Goal: Transaction & Acquisition: Purchase product/service

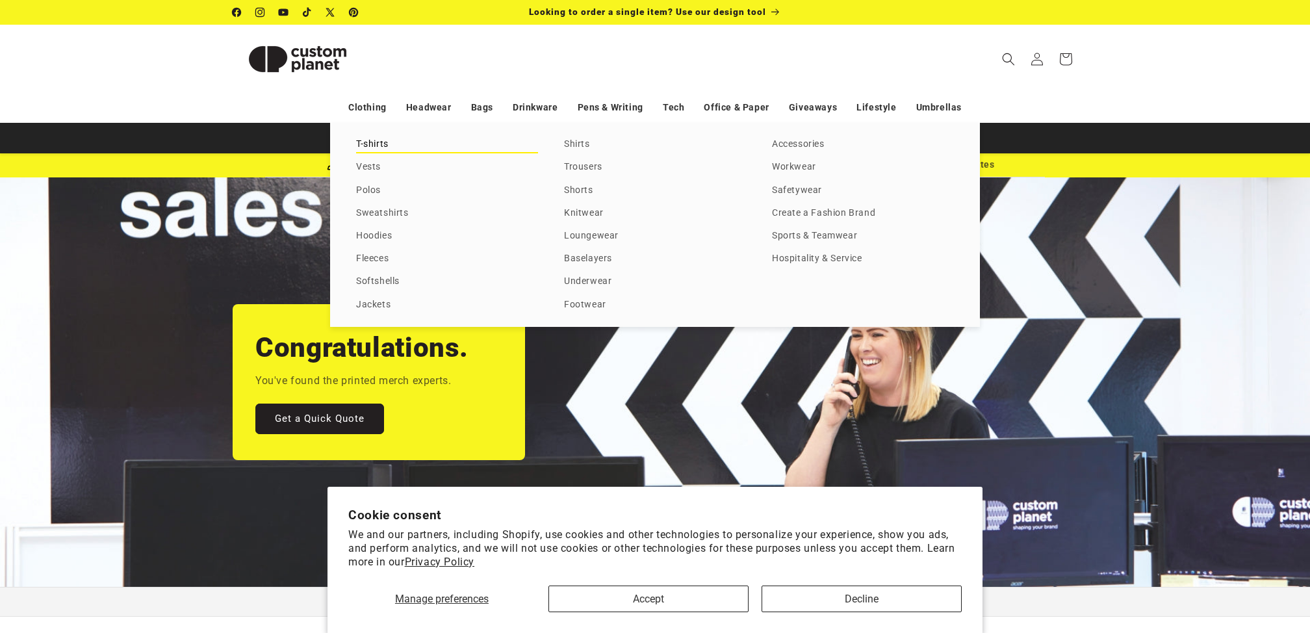
click at [379, 142] on link "T-shirts" at bounding box center [447, 145] width 182 height 18
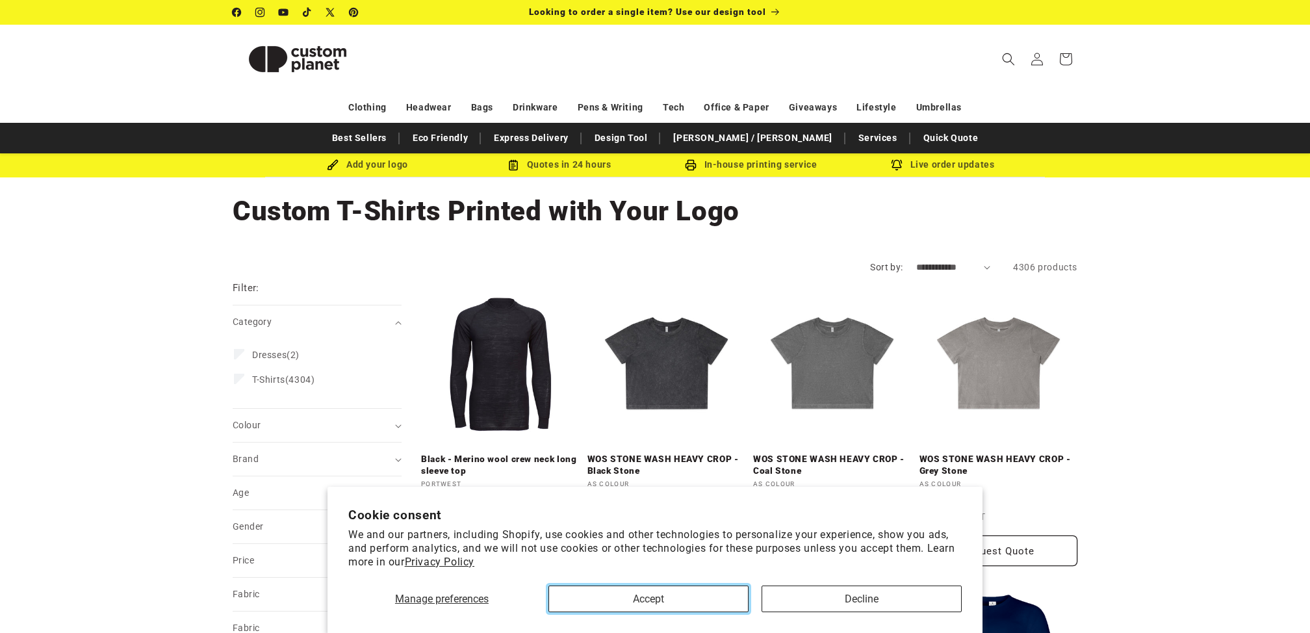
click at [730, 595] on button "Accept" at bounding box center [648, 598] width 200 height 27
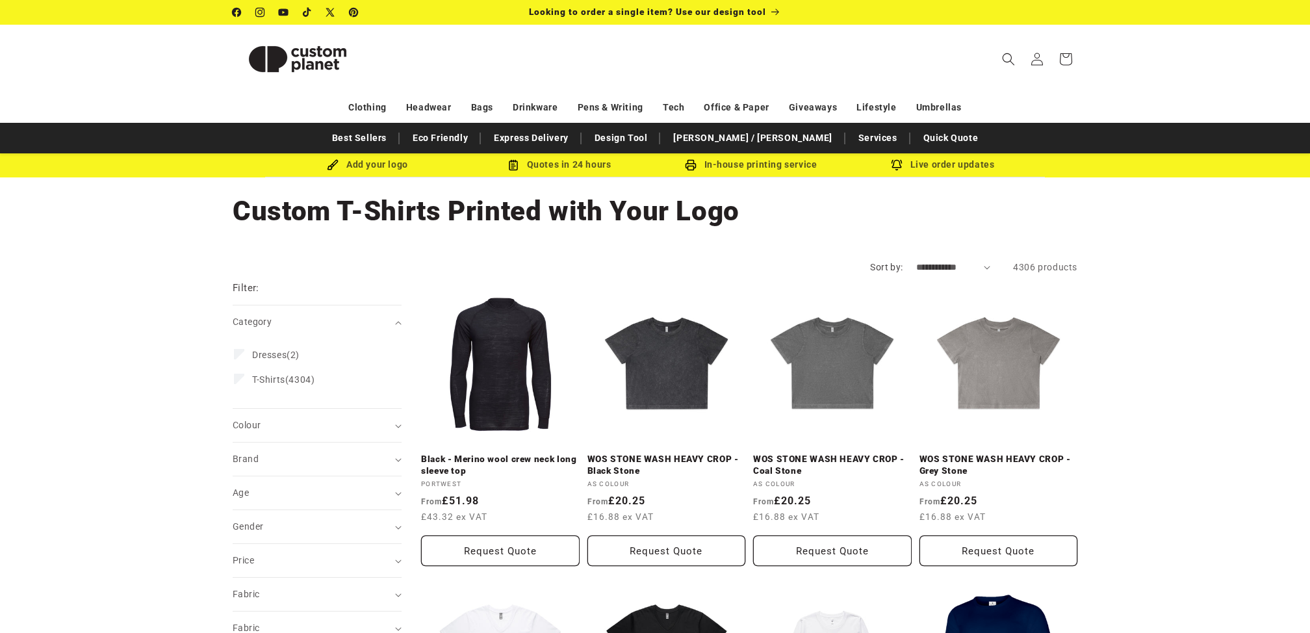
click at [953, 268] on select "**********" at bounding box center [953, 268] width 75 height 14
select select "**********"
click at [916, 261] on select "**********" at bounding box center [953, 268] width 75 height 14
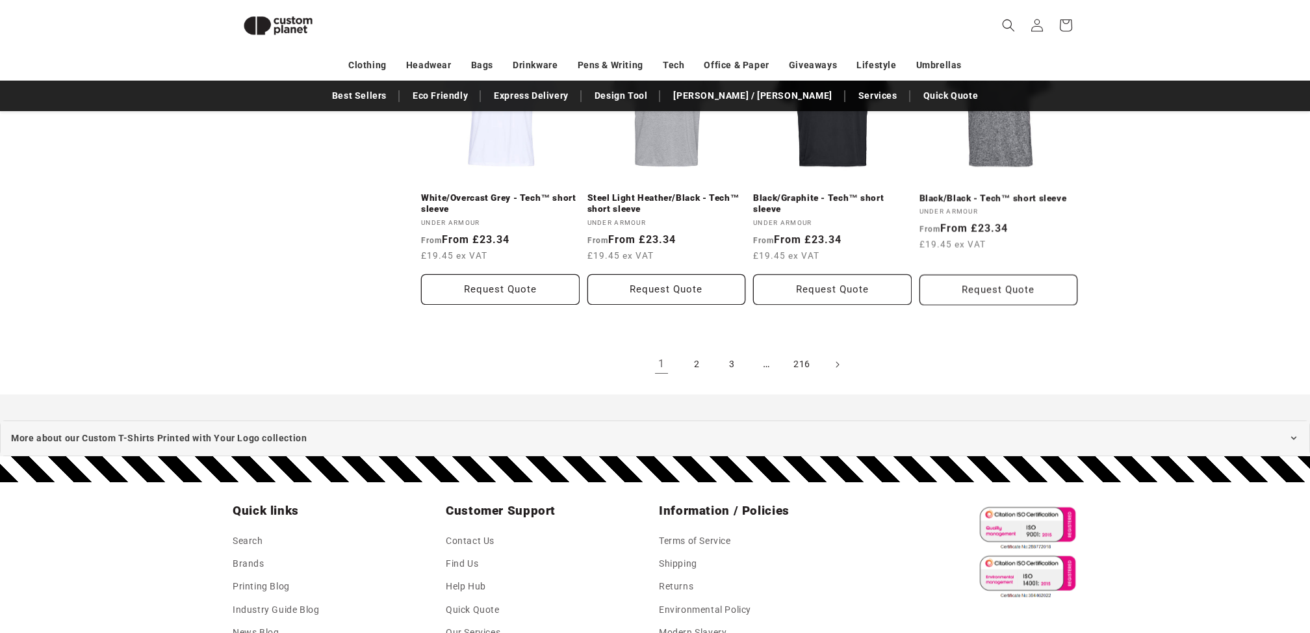
scroll to position [1479, 0]
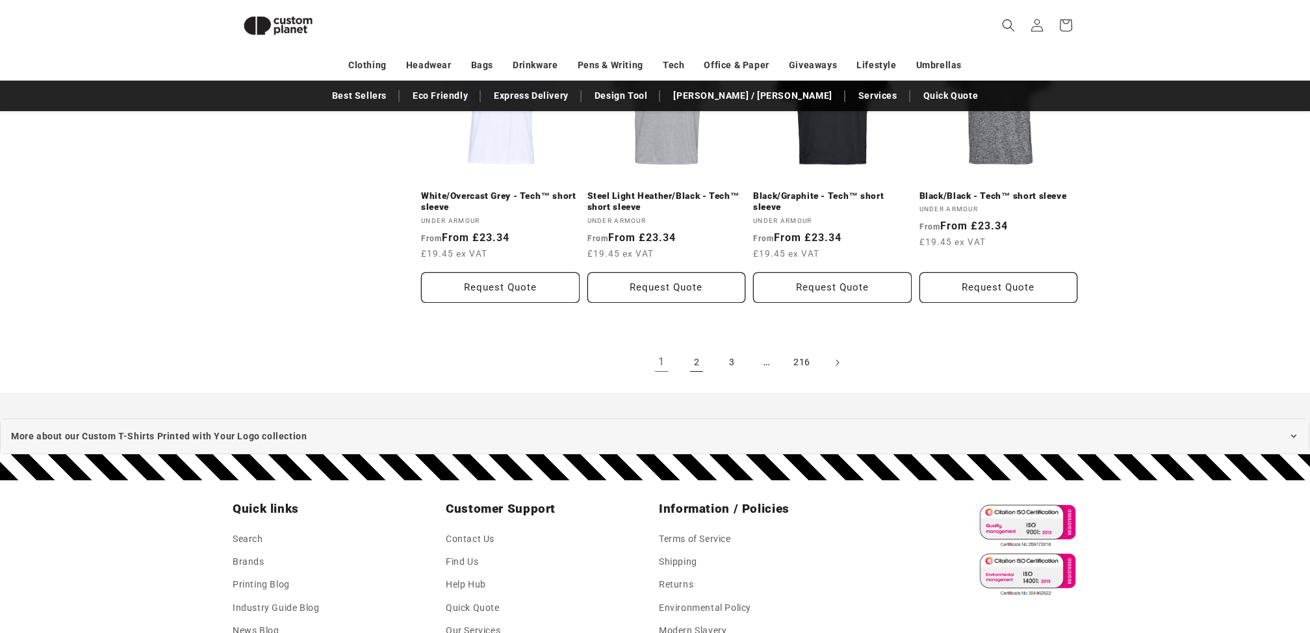
click at [698, 363] on link "2" at bounding box center [696, 362] width 29 height 29
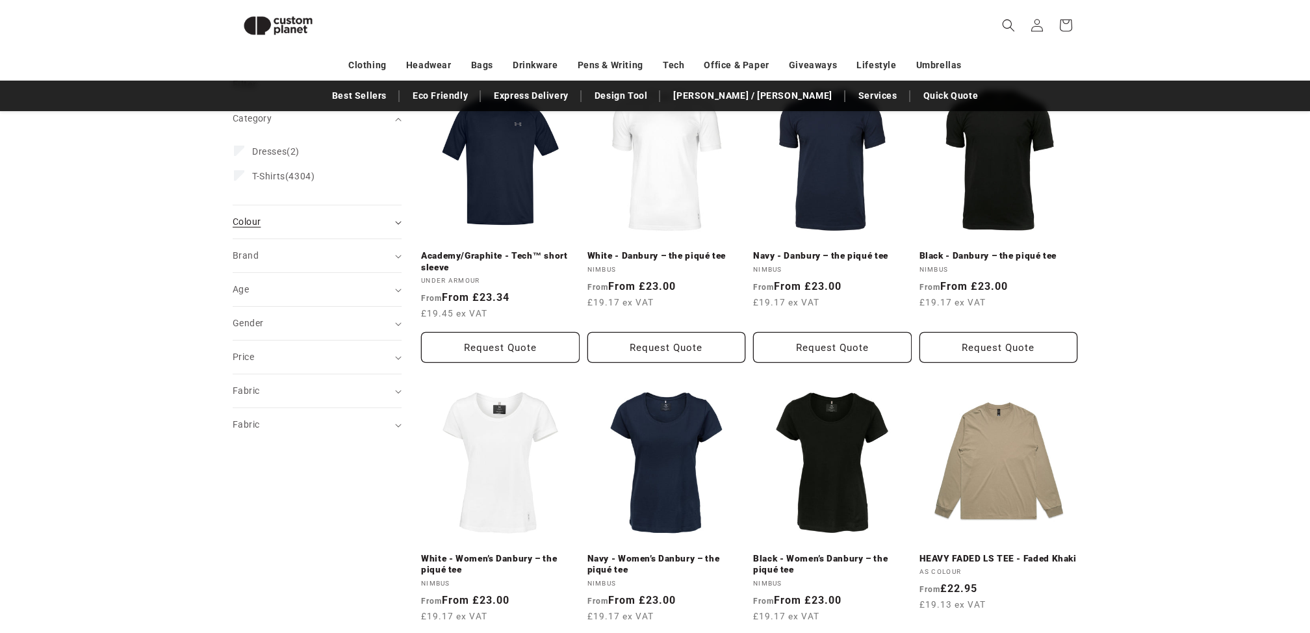
scroll to position [177, 0]
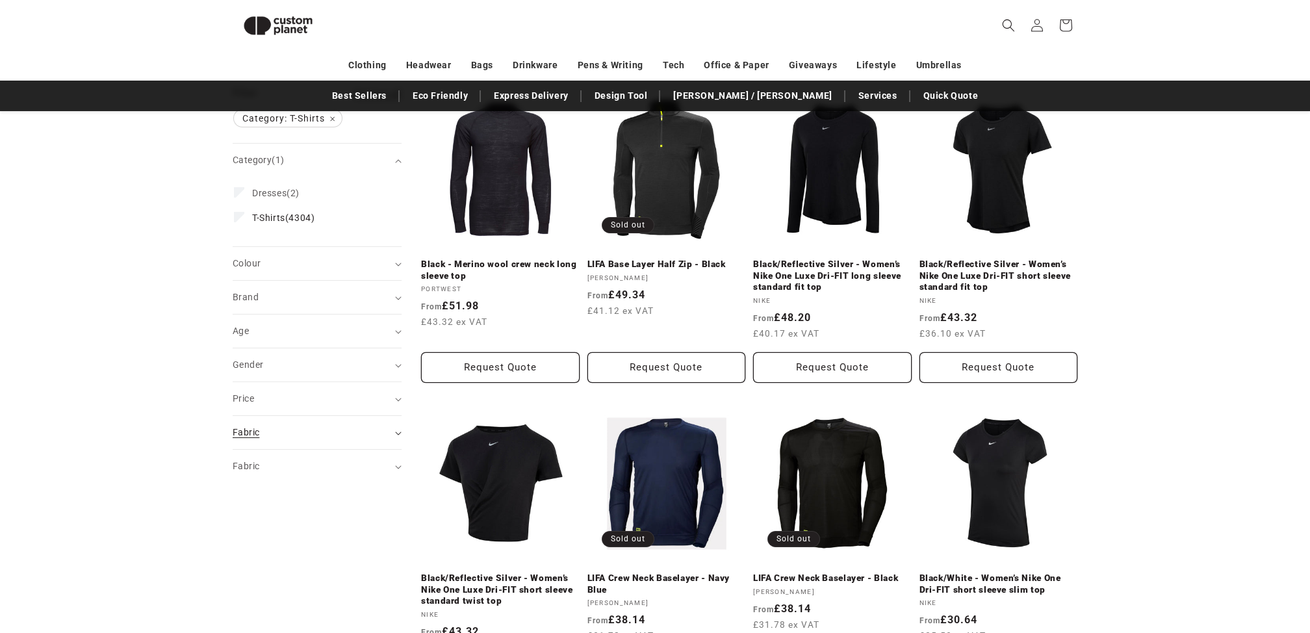
click at [353, 433] on div "Fabric (0)" at bounding box center [312, 433] width 158 height 14
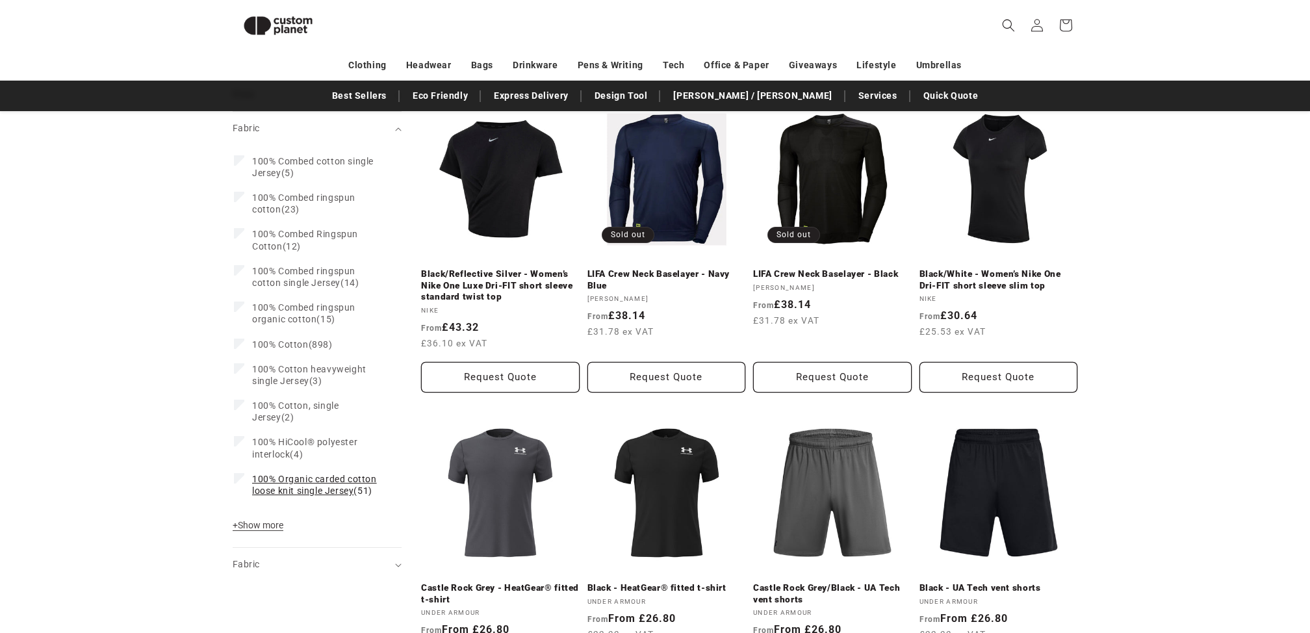
scroll to position [502, 0]
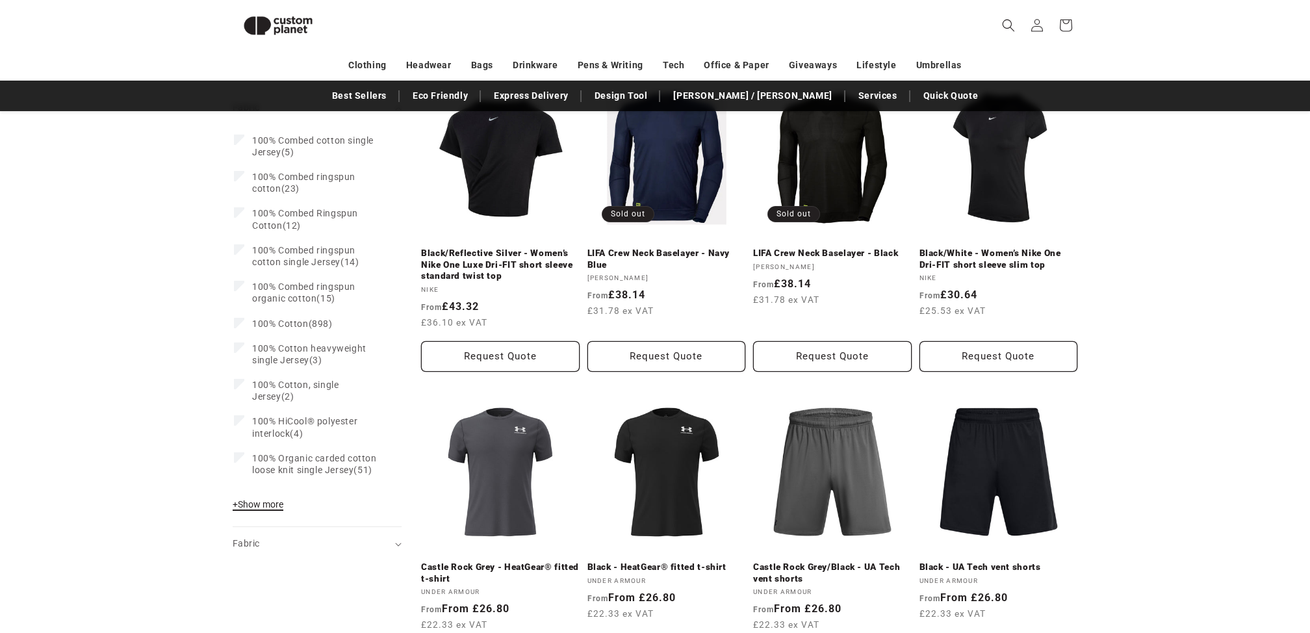
click at [270, 503] on span "+ Show more" at bounding box center [258, 504] width 51 height 10
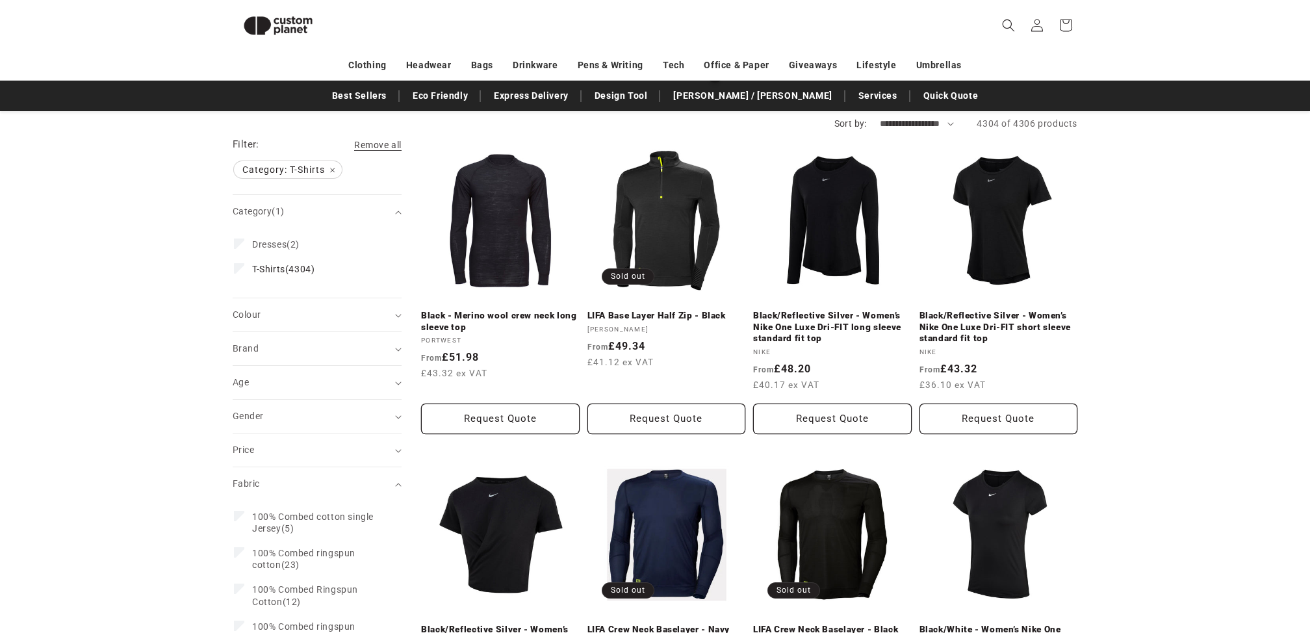
scroll to position [112, 0]
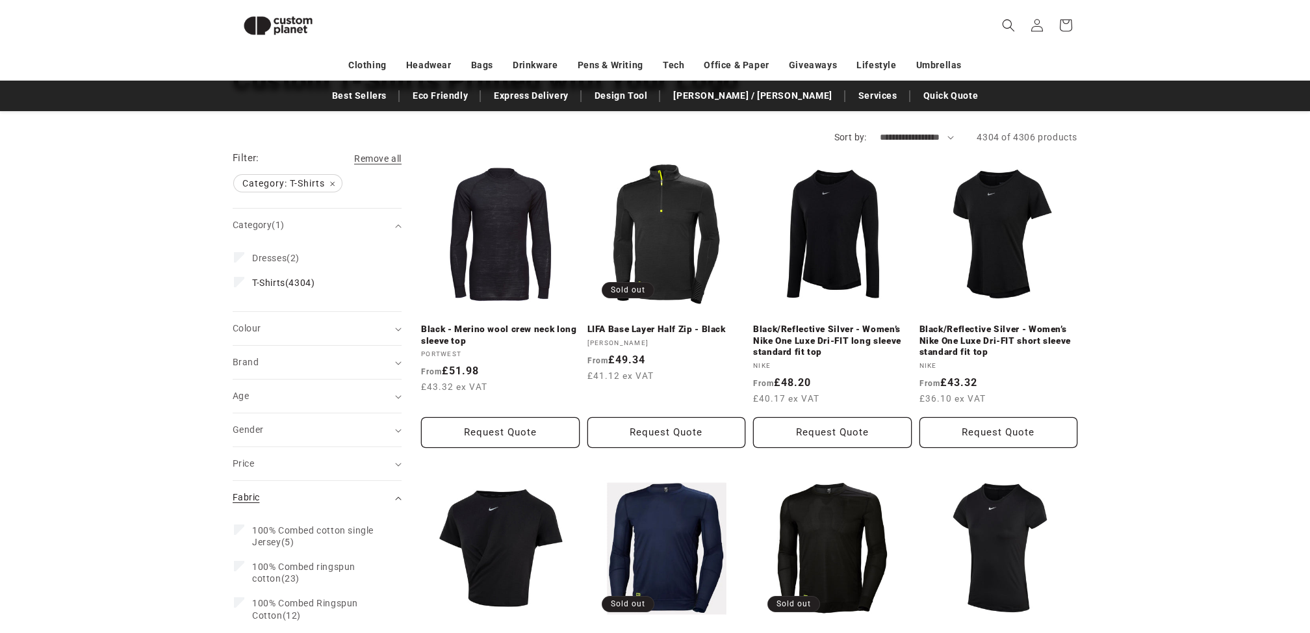
click at [320, 492] on div "Fabric (0)" at bounding box center [312, 498] width 158 height 14
click at [313, 521] on summary "Fabric (0)" at bounding box center [317, 531] width 169 height 33
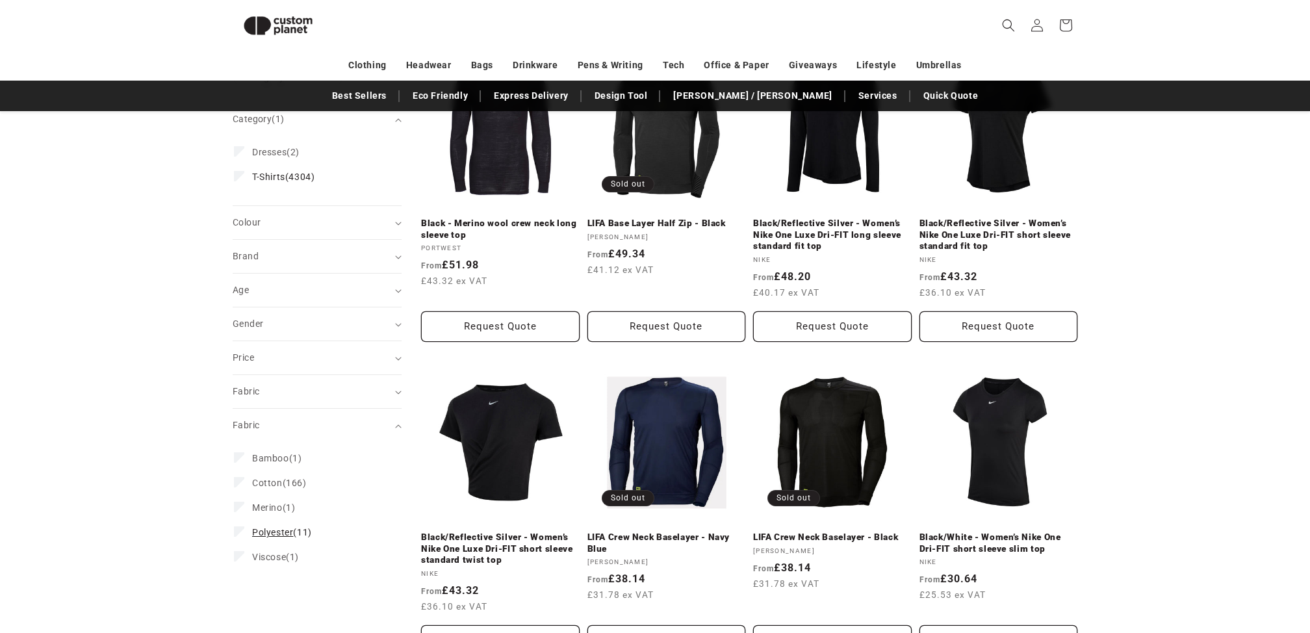
scroll to position [242, 0]
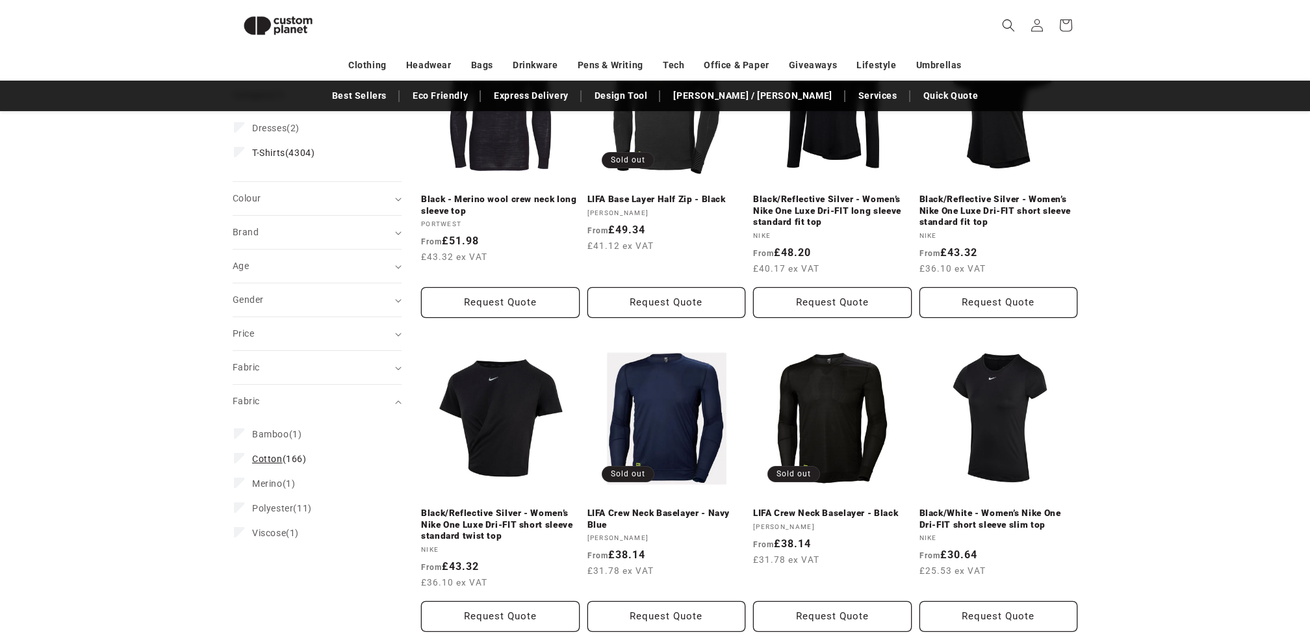
click at [292, 465] on label "Cotton (166) Cotton (166 products)" at bounding box center [313, 458] width 159 height 25
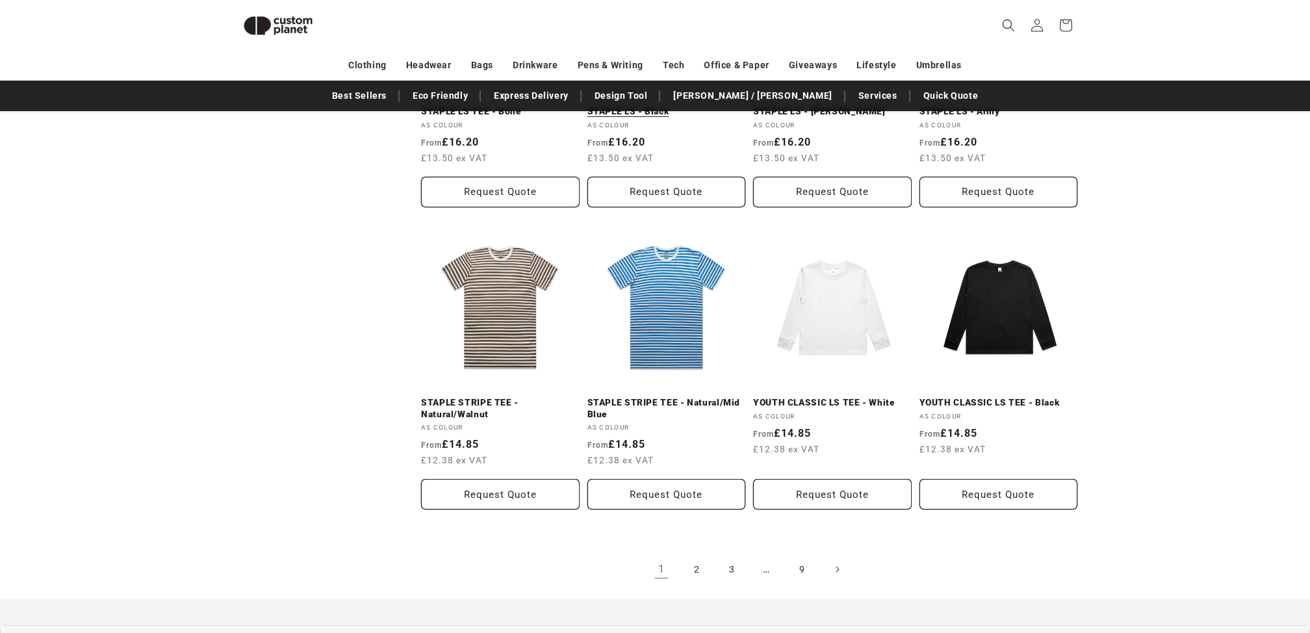
scroll to position [1347, 0]
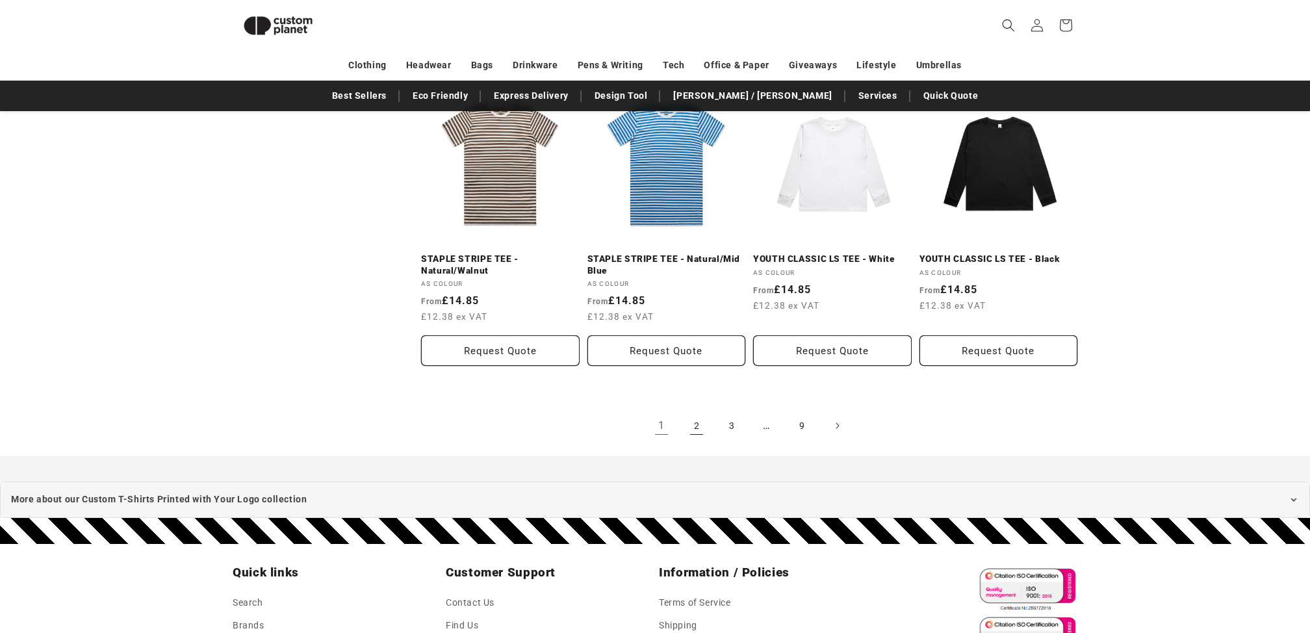
click at [693, 430] on link "2" at bounding box center [696, 425] width 29 height 29
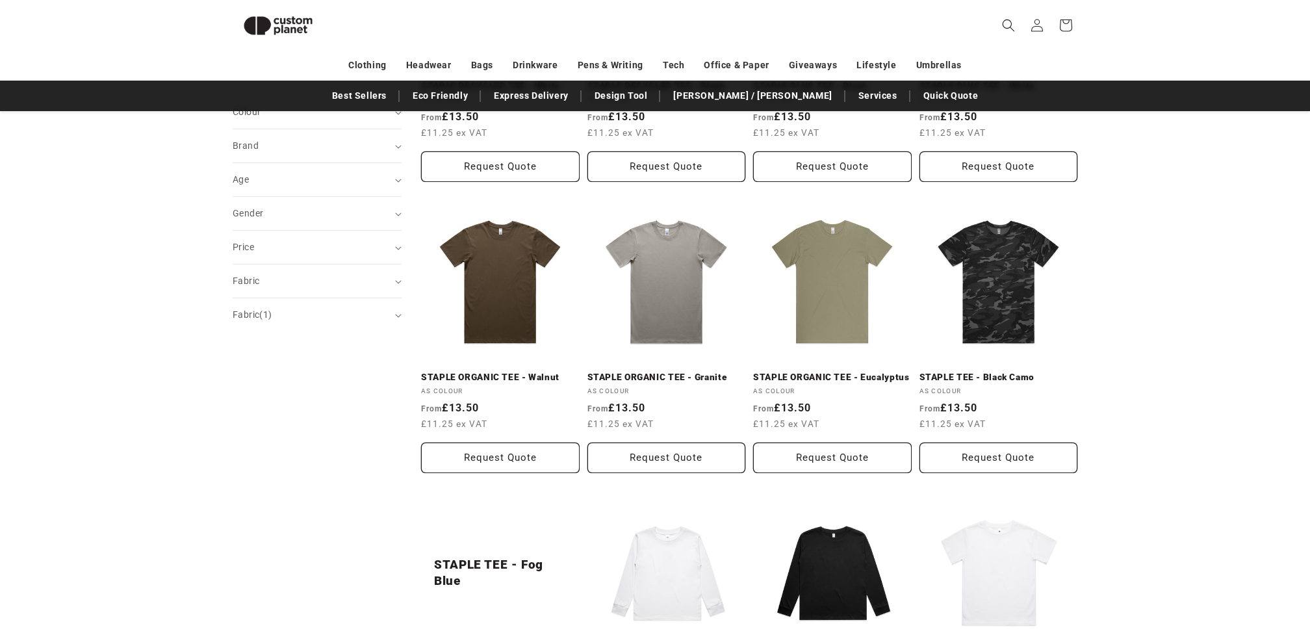
scroll to position [113, 0]
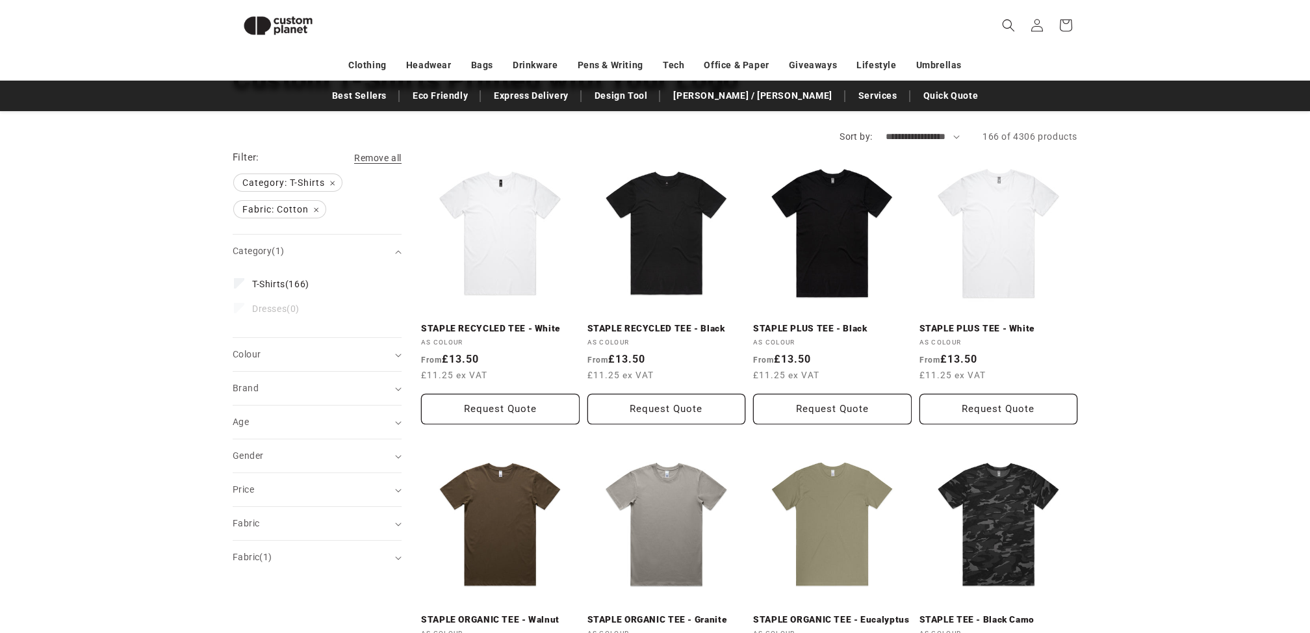
click at [945, 138] on select "**********" at bounding box center [923, 137] width 75 height 14
click at [948, 133] on select "**********" at bounding box center [923, 137] width 75 height 14
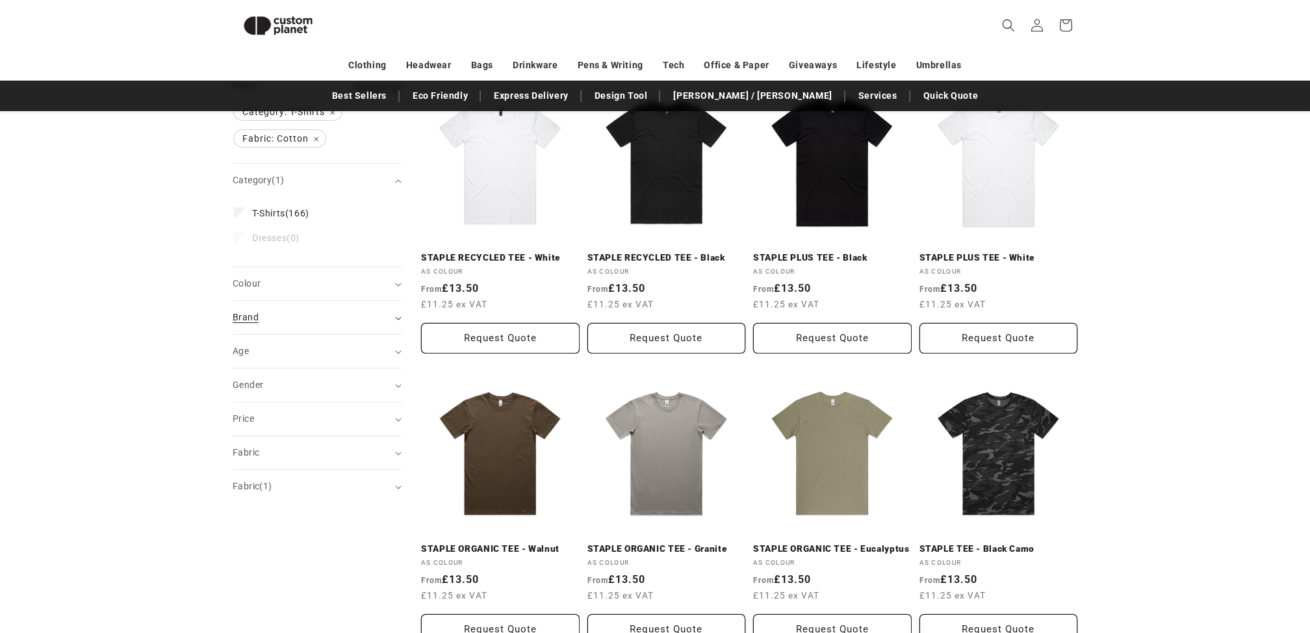
scroll to position [178, 0]
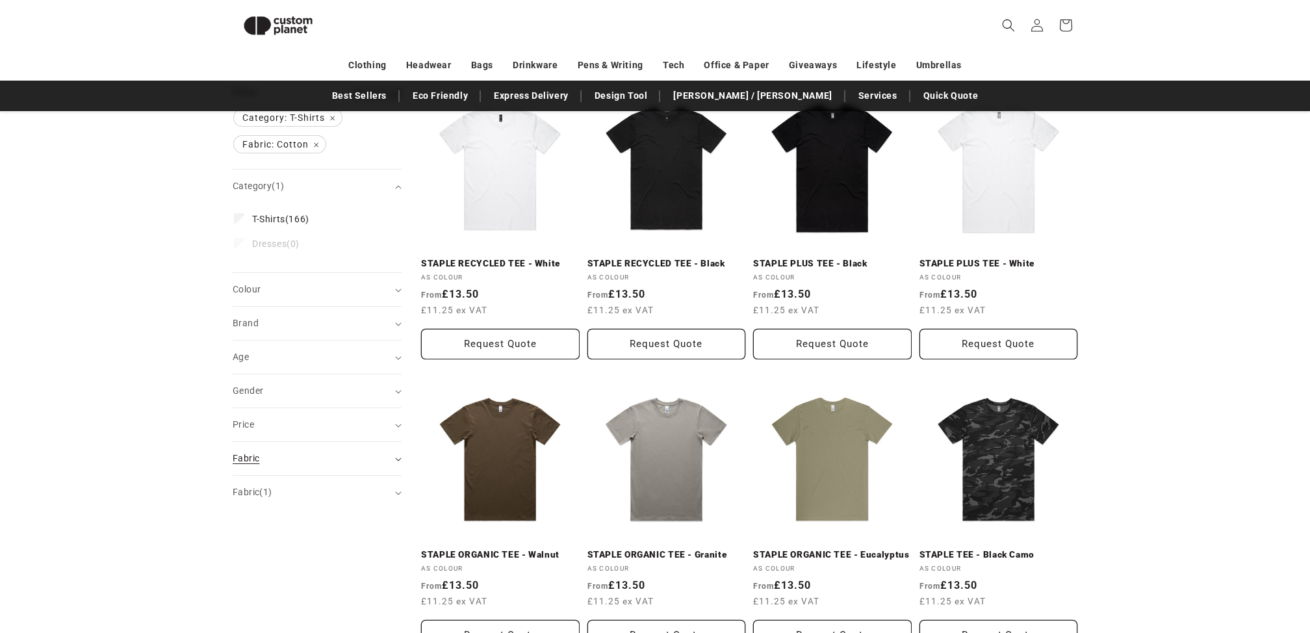
click at [327, 449] on summary "Fabric (0)" at bounding box center [317, 458] width 169 height 33
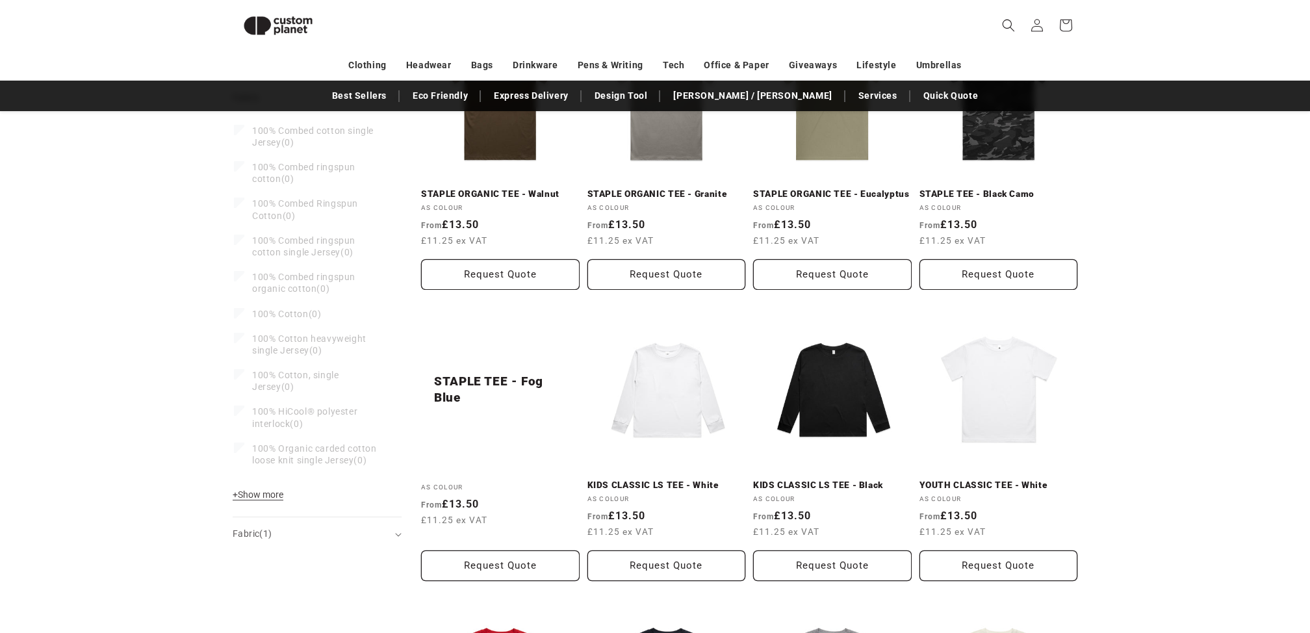
scroll to position [568, 0]
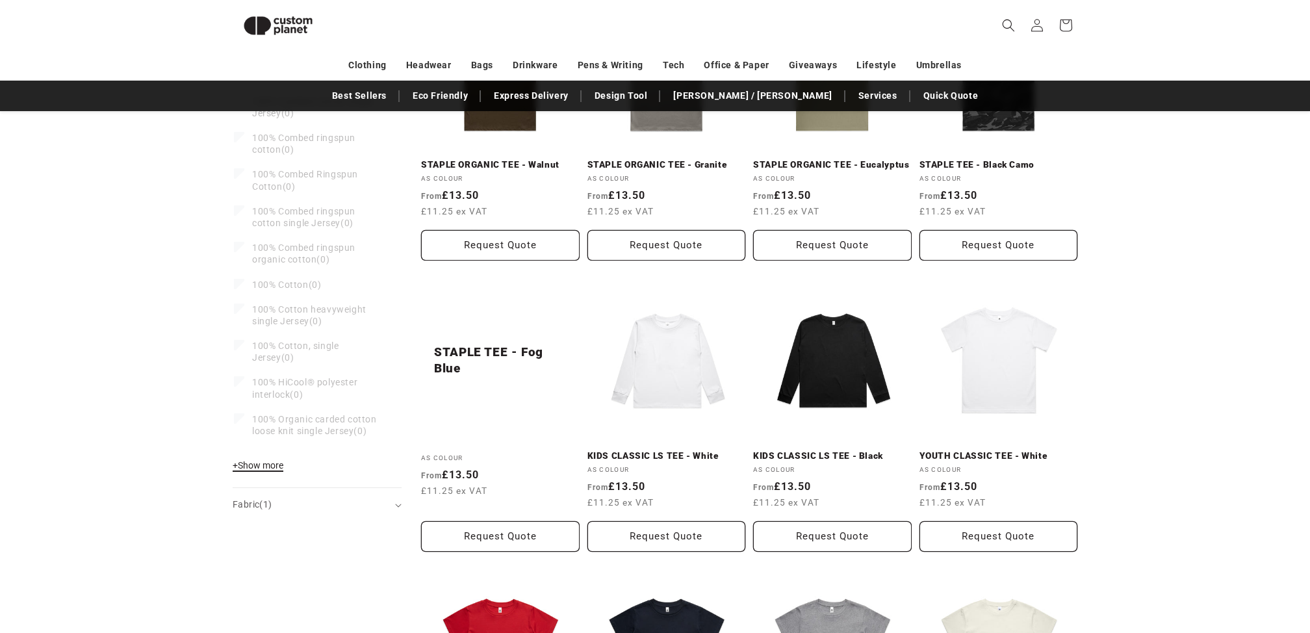
click at [273, 470] on span "+ Show more" at bounding box center [258, 465] width 51 height 10
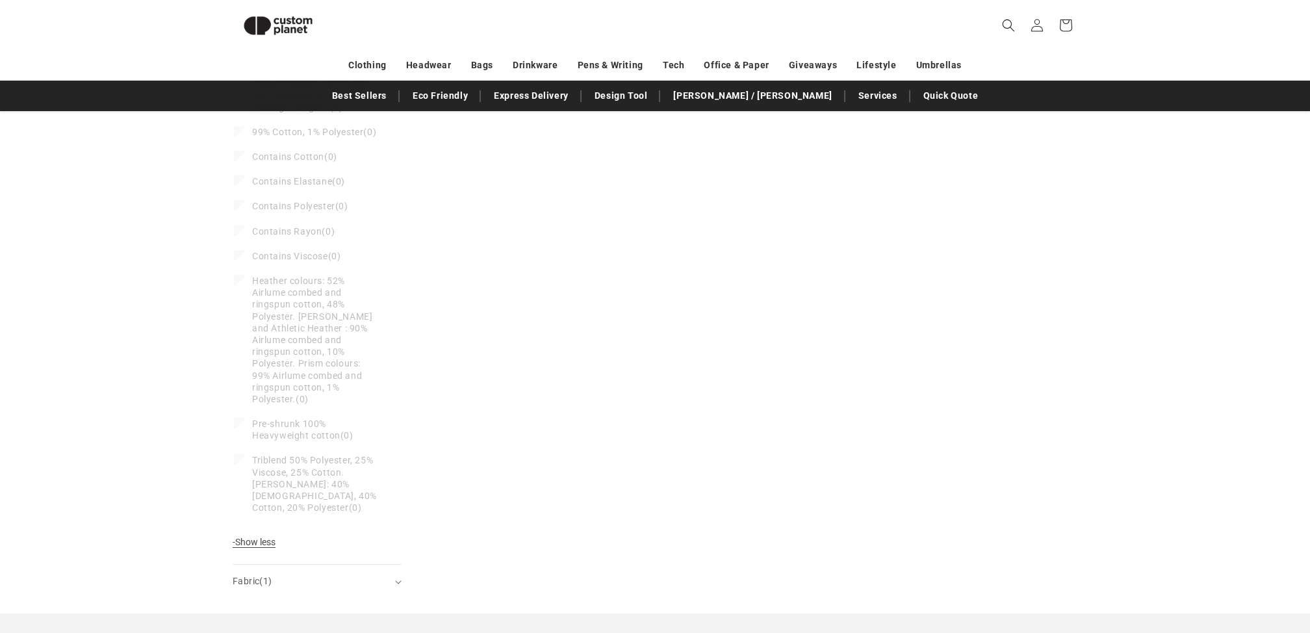
scroll to position [5440, 0]
click at [335, 587] on div "Fabric (1)" at bounding box center [312, 594] width 158 height 14
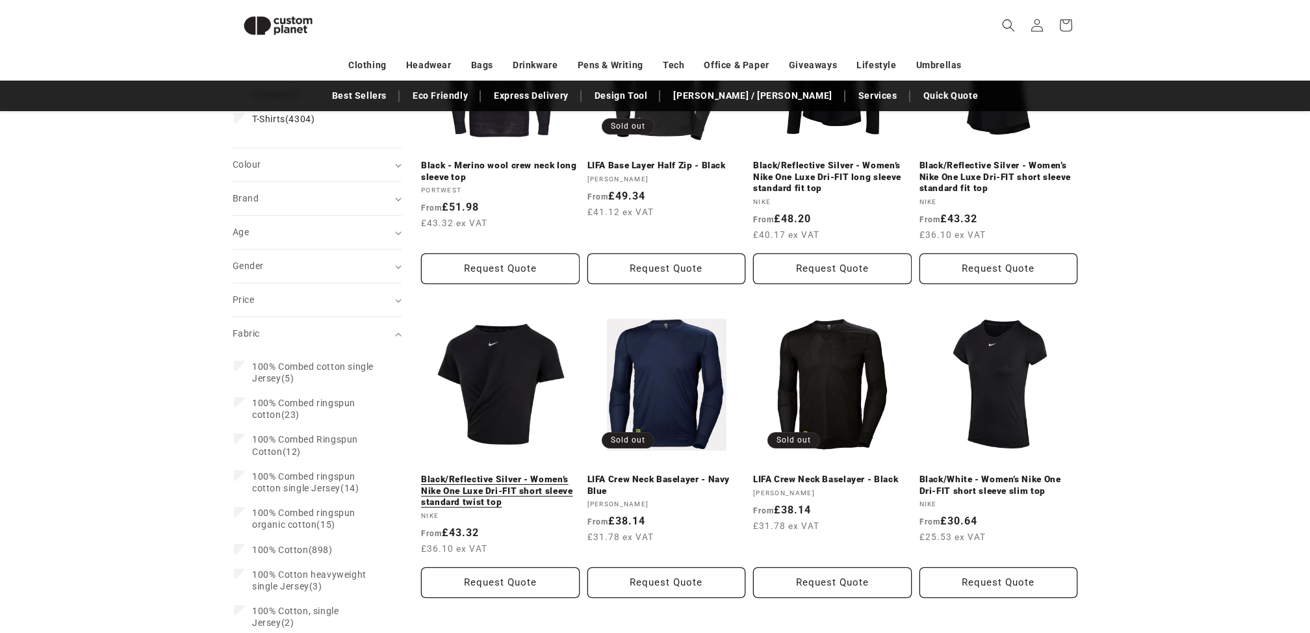
scroll to position [470, 0]
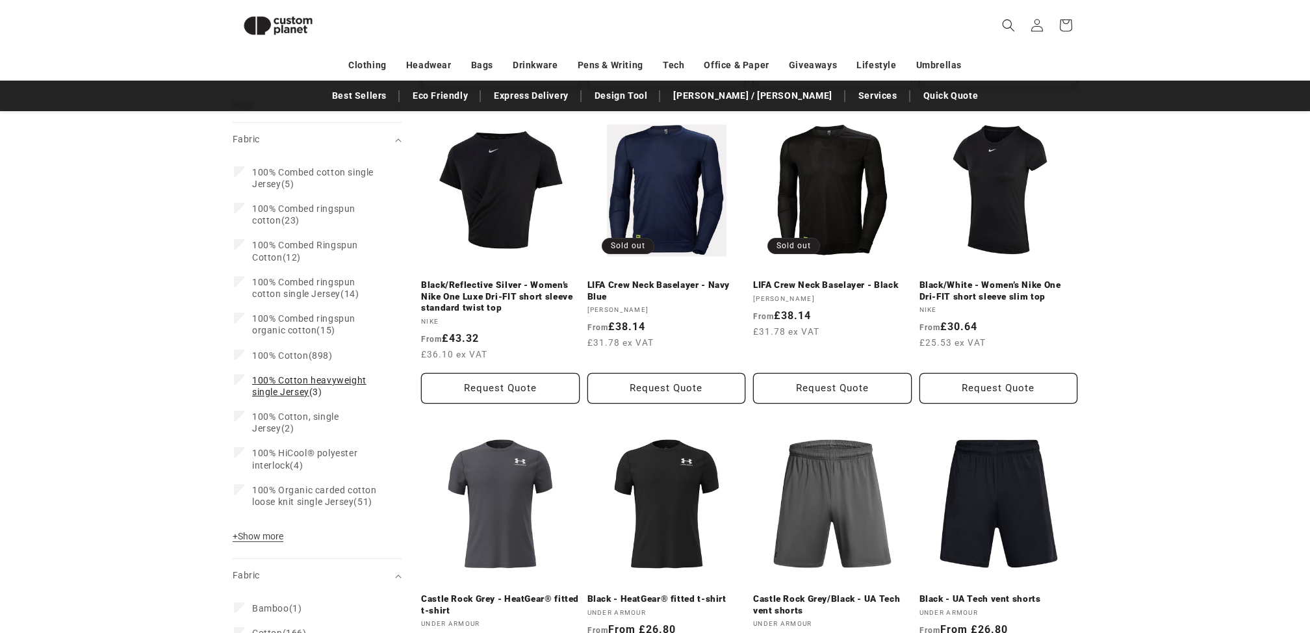
click at [330, 383] on span "100% Cotton heavyweight single Jersey" at bounding box center [309, 386] width 114 height 22
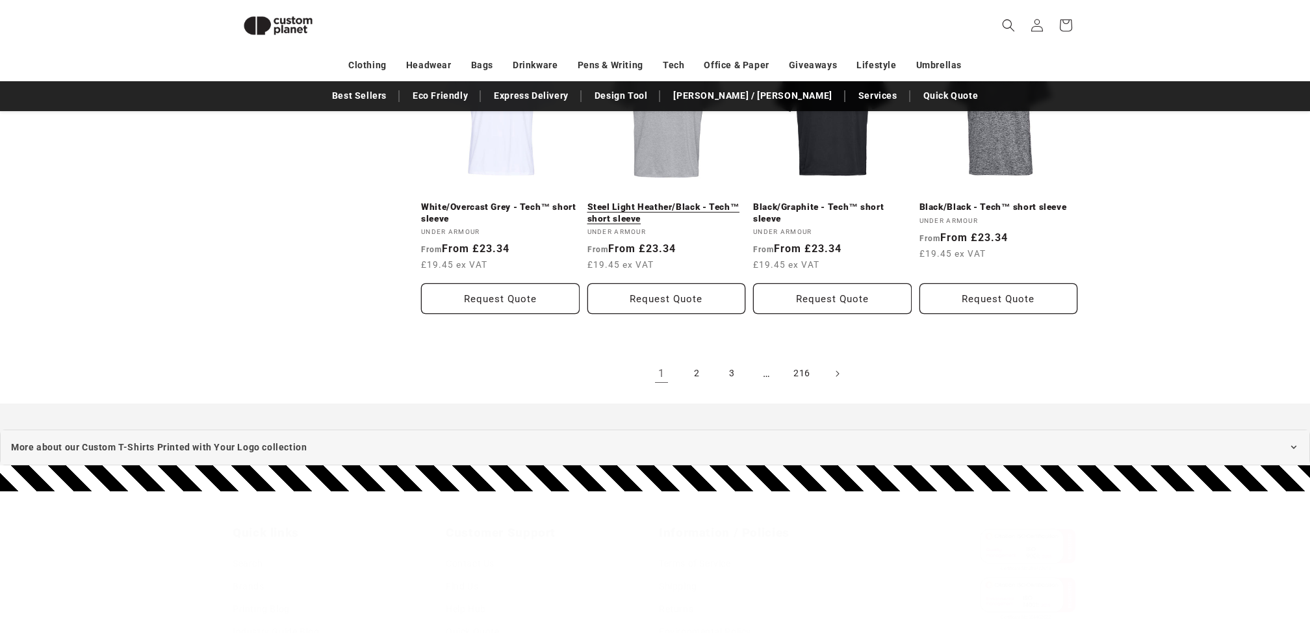
scroll to position [1492, 0]
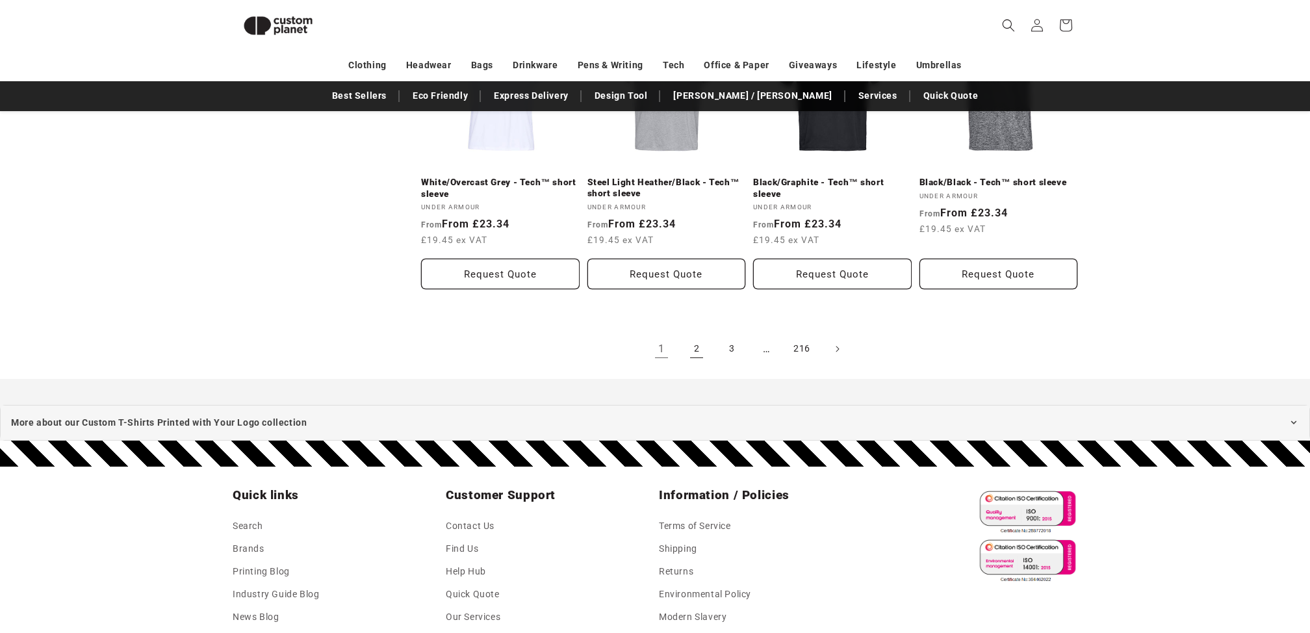
click at [693, 352] on link "2" at bounding box center [696, 349] width 29 height 29
